Goal: Find specific page/section: Find specific page/section

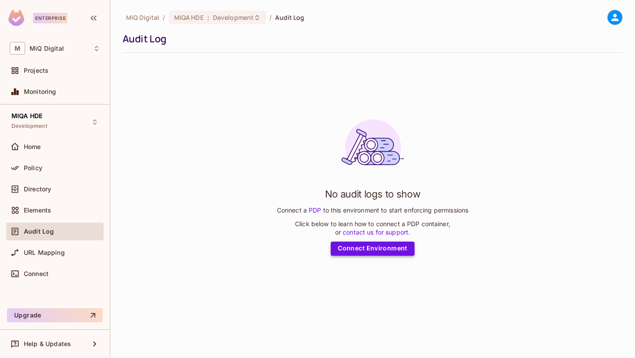
click at [353, 250] on link "Connect Environment" at bounding box center [373, 248] width 84 height 14
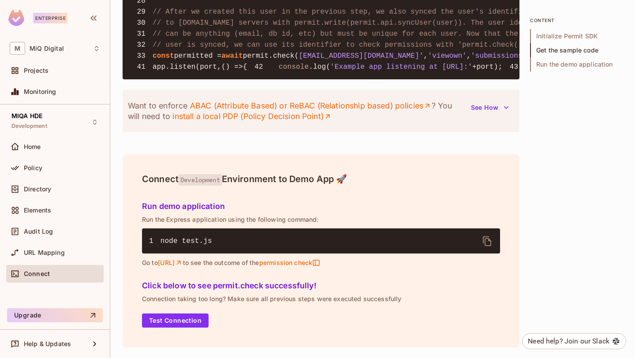
scroll to position [1093, 0]
click at [54, 240] on div "Audit Log" at bounding box center [54, 232] width 97 height 18
